Goal: Entertainment & Leisure: Browse casually

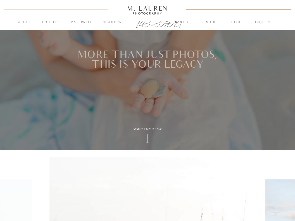
click at [149, 139] on icon at bounding box center [147, 139] width 14 height 12
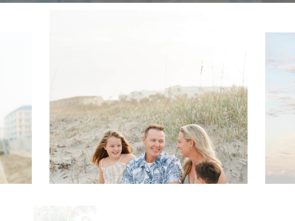
scroll to position [150, 0]
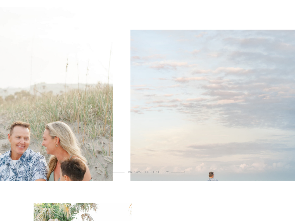
click at [130, 119] on img at bounding box center [214, 156] width 168 height 253
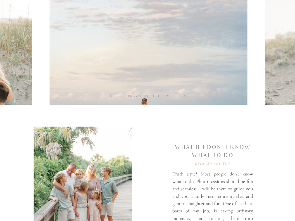
scroll to position [225, 0]
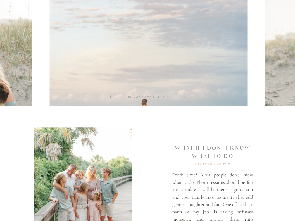
click at [138, 97] on div "browse the gallery" at bounding box center [148, 96] width 59 height 5
click at [199, 95] on img at bounding box center [148, 80] width 198 height 297
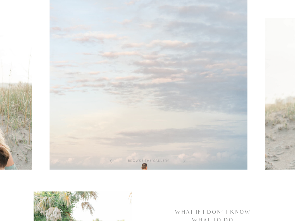
scroll to position [161, 0]
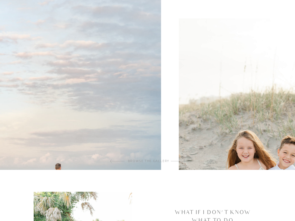
click at [77, 83] on img at bounding box center [62, 144] width 198 height 297
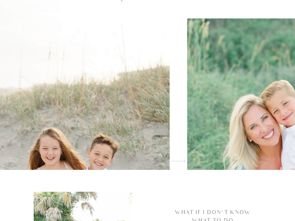
click at [66, 96] on img at bounding box center [71, 144] width 198 height 297
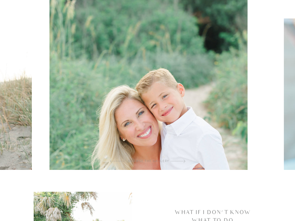
click at [121, 116] on img at bounding box center [148, 144] width 198 height 297
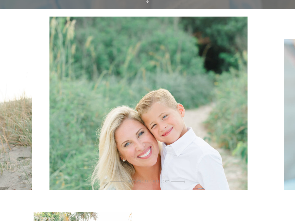
scroll to position [141, 0]
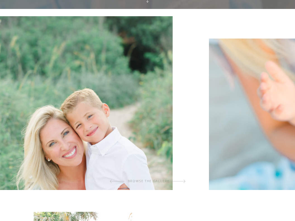
click at [139, 132] on img at bounding box center [74, 164] width 198 height 297
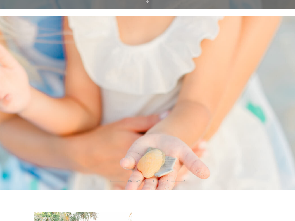
click at [126, 130] on img at bounding box center [147, 164] width 447 height 297
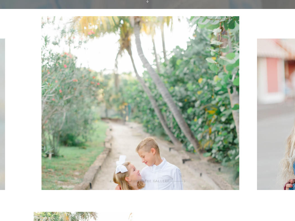
click at [106, 135] on img at bounding box center [140, 164] width 198 height 297
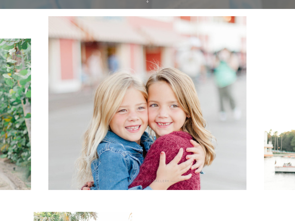
click at [59, 138] on img at bounding box center [148, 164] width 198 height 297
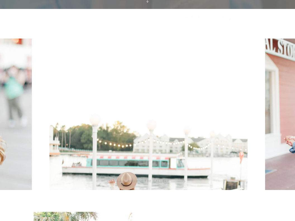
click at [139, 147] on img at bounding box center [148, 164] width 198 height 297
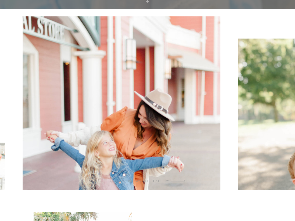
click at [154, 162] on img at bounding box center [122, 164] width 198 height 297
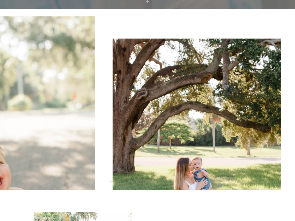
click at [121, 163] on img at bounding box center [196, 165] width 168 height 253
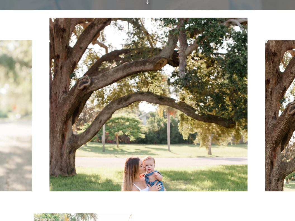
scroll to position [138, 0]
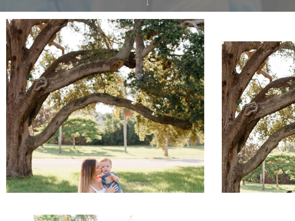
click at [123, 139] on img at bounding box center [105, 167] width 198 height 297
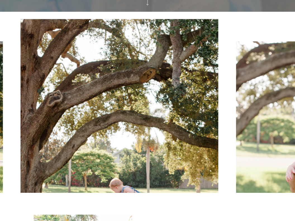
click at [104, 142] on img at bounding box center [119, 167] width 198 height 297
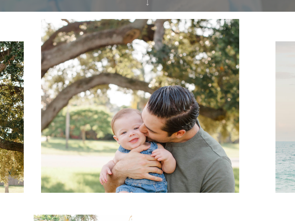
click at [85, 152] on img at bounding box center [140, 167] width 198 height 297
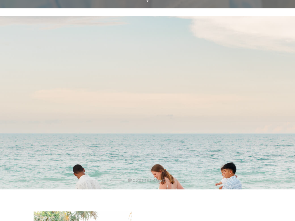
scroll to position [141, 0]
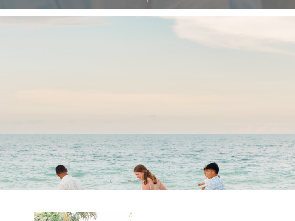
click at [38, 140] on img at bounding box center [131, 164] width 447 height 297
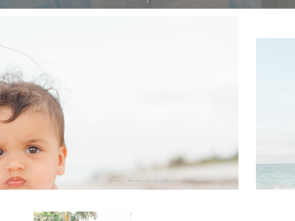
click at [23, 118] on img at bounding box center [14, 164] width 447 height 297
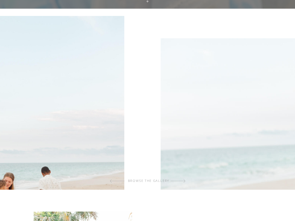
click at [9, 86] on img at bounding box center [25, 164] width 198 height 297
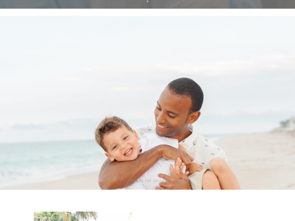
click at [112, 139] on img at bounding box center [119, 164] width 447 height 297
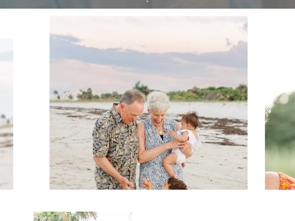
click at [110, 141] on img at bounding box center [148, 164] width 198 height 297
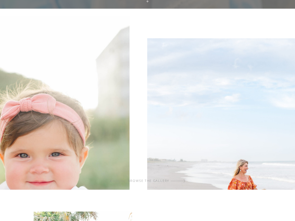
click at [43, 129] on img at bounding box center [31, 164] width 198 height 297
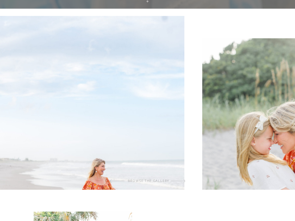
click at [68, 121] on img at bounding box center [86, 164] width 198 height 297
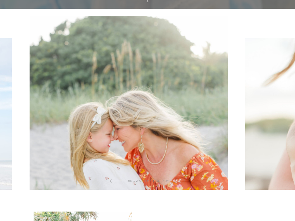
click at [89, 131] on img at bounding box center [129, 164] width 198 height 297
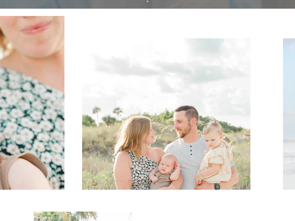
click at [82, 141] on img at bounding box center [166, 164] width 168 height 253
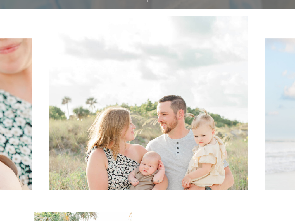
click at [113, 102] on img at bounding box center [148, 164] width 198 height 297
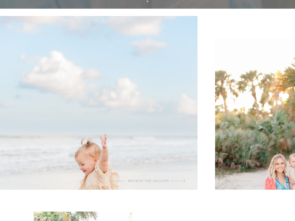
click at [138, 110] on img at bounding box center [98, 164] width 198 height 297
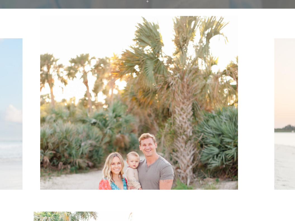
click at [169, 117] on img at bounding box center [139, 164] width 198 height 297
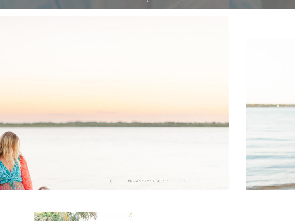
click at [50, 105] on img at bounding box center [5, 164] width 447 height 297
